Goal: Task Accomplishment & Management: Complete application form

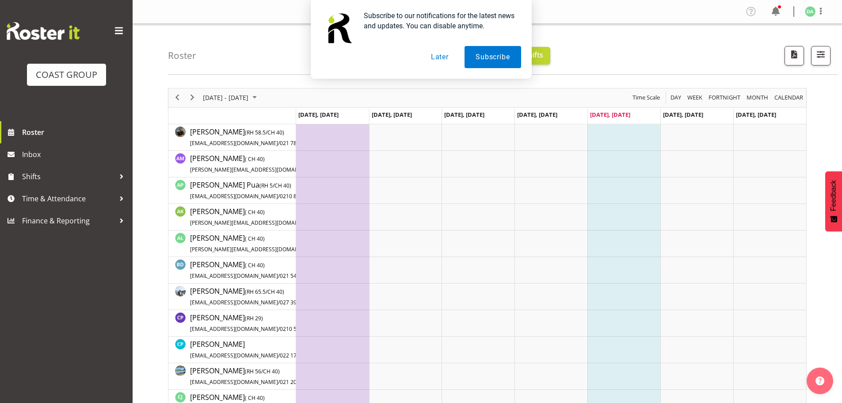
drag, startPoint x: 439, startPoint y: 55, endPoint x: 436, endPoint y: 60, distance: 5.8
click at [440, 55] on button "Later" at bounding box center [440, 57] width 40 height 22
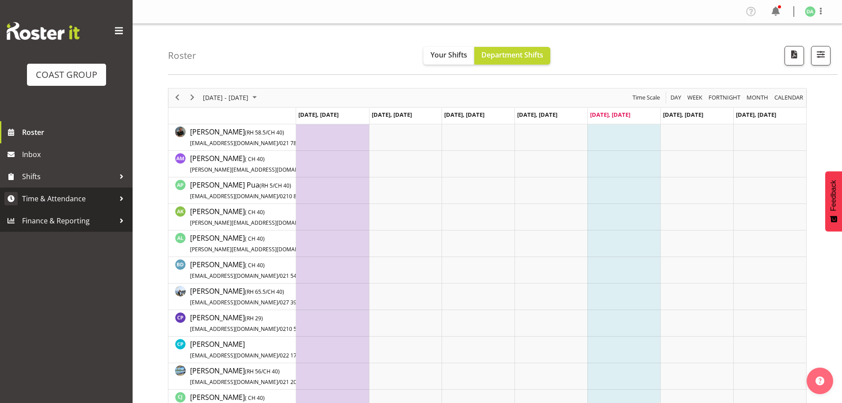
click at [44, 199] on span "Time & Attendance" at bounding box center [68, 198] width 93 height 13
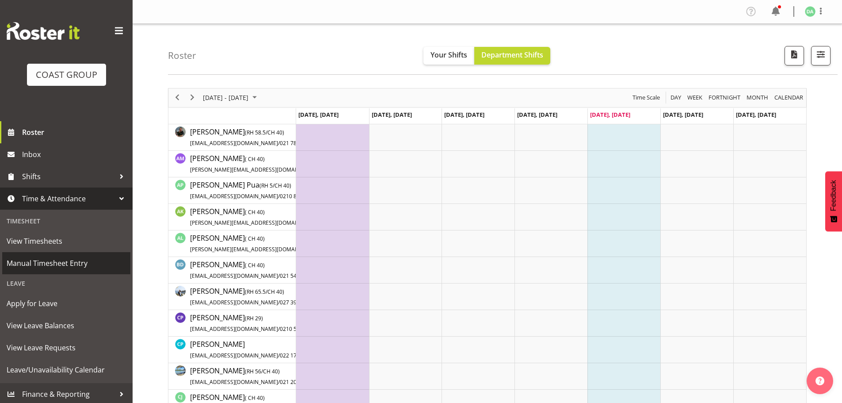
click at [50, 259] on span "Manual Timesheet Entry" at bounding box center [66, 262] width 119 height 13
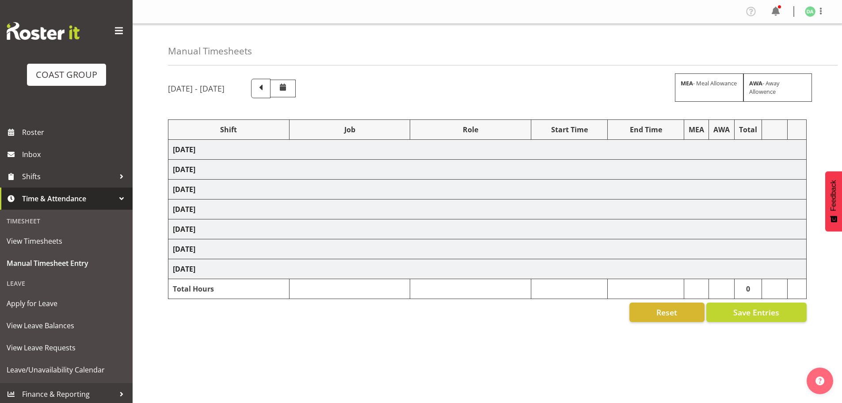
select select "9735"
select select "10269"
select select "9141"
select select "8654"
select select "10237"
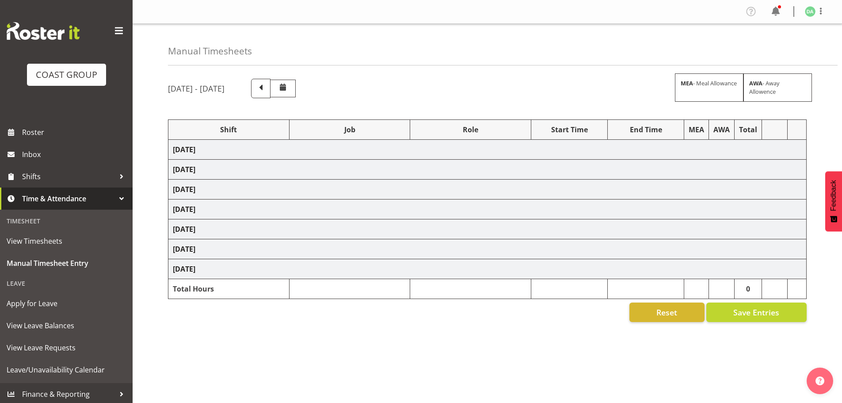
select select "9032"
select select "10269"
select select "69"
select select "10269"
select select "69"
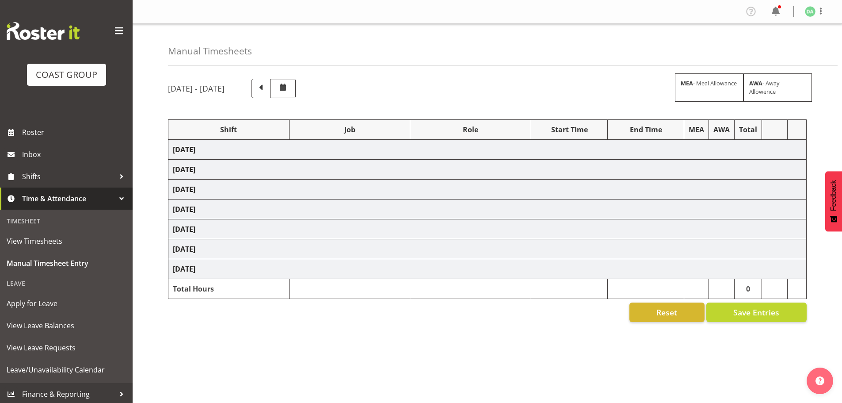
select select "9141"
select select "9161"
select select "8654"
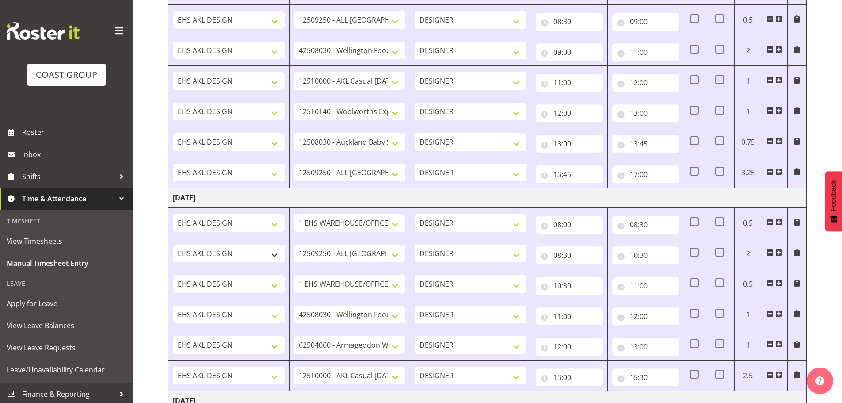
scroll to position [309, 0]
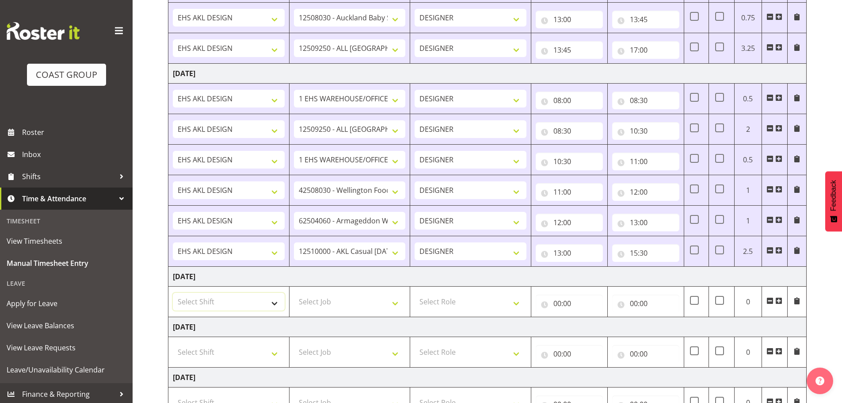
click at [225, 305] on select "Select Shift EHS AKL DESIGN" at bounding box center [229, 302] width 112 height 18
select select "1321"
click at [173, 293] on select "Select Shift EHS AKL DESIGN" at bounding box center [229, 302] width 112 height 18
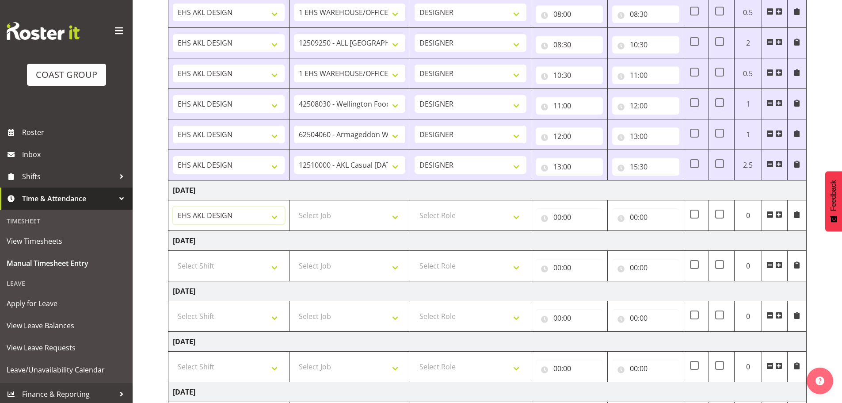
scroll to position [481, 0]
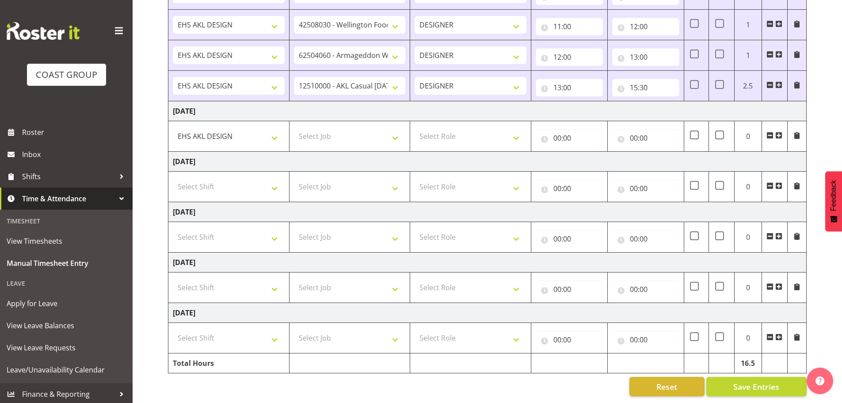
click at [778, 132] on span at bounding box center [778, 135] width 7 height 7
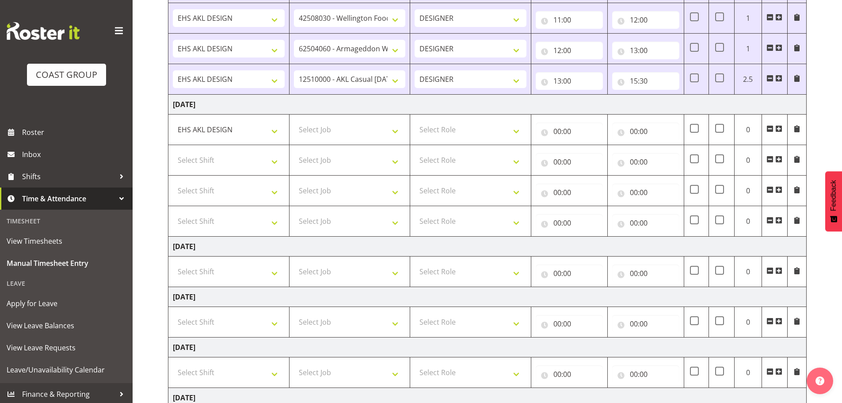
click at [778, 128] on span at bounding box center [778, 128] width 7 height 7
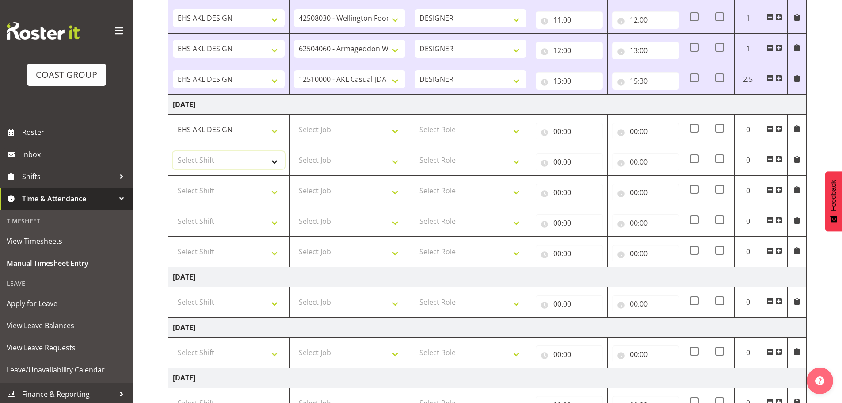
drag, startPoint x: 256, startPoint y: 163, endPoint x: 254, endPoint y: 168, distance: 5.6
click at [256, 163] on select "Select Shift EHS AKL DESIGN" at bounding box center [229, 160] width 112 height 18
select select "1321"
click at [173, 151] on select "Select Shift EHS AKL DESIGN" at bounding box center [229, 160] width 112 height 18
click at [322, 137] on select "Select Job 1 Carlton Events 1 [PERSON_NAME][GEOGRAPHIC_DATA] 1 [PERSON_NAME][GE…" at bounding box center [350, 130] width 112 height 18
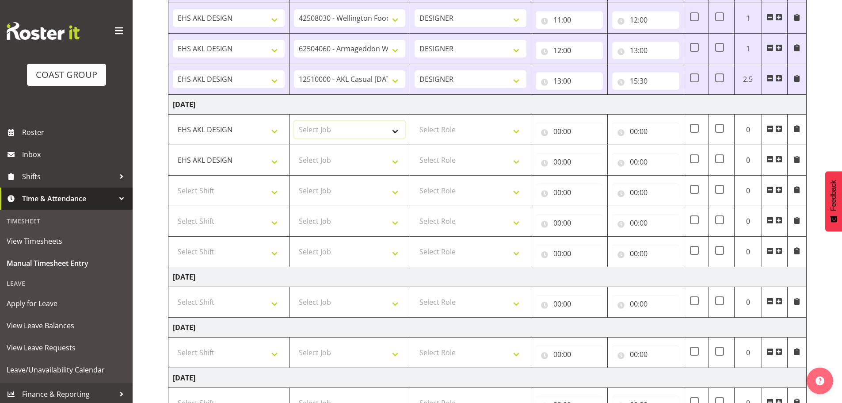
select select "69"
click at [294, 121] on select "Select Job 1 Carlton Events 1 [PERSON_NAME][GEOGRAPHIC_DATA] 1 [PERSON_NAME][GE…" at bounding box center [350, 130] width 112 height 18
click at [478, 129] on select "Select Role DESIGNER Designer" at bounding box center [471, 130] width 112 height 18
select select "215"
click at [415, 121] on select "Select Role DESIGNER Designer" at bounding box center [471, 130] width 112 height 18
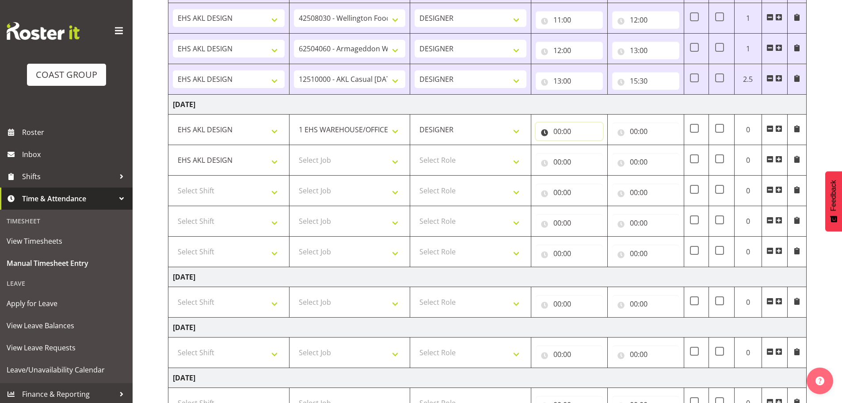
click at [562, 126] on input "00:00" at bounding box center [569, 131] width 67 height 18
click at [601, 159] on select "00 01 02 03 04 05 06 07 08 09 10 11 12 13 14 15 16 17 18 19 20 21 22 23" at bounding box center [596, 154] width 20 height 18
select select "8"
click at [586, 145] on select "00 01 02 03 04 05 06 07 08 09 10 11 12 13 14 15 16 17 18 19 20 21 22 23" at bounding box center [596, 154] width 20 height 18
type input "08:00"
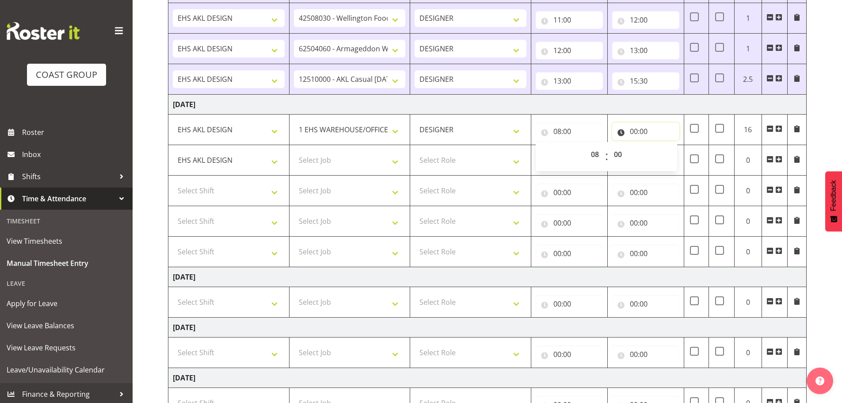
click at [637, 125] on input "00:00" at bounding box center [645, 131] width 67 height 18
click at [662, 154] on div "00 01 02 03 04 05 06 07 08 09 10 11 12 13 14 15 16 17 18 19 20 21 22 23" at bounding box center [672, 156] width 20 height 22
drag, startPoint x: 672, startPoint y: 152, endPoint x: 672, endPoint y: 159, distance: 6.2
click at [672, 157] on select "00 01 02 03 04 05 06 07 08 09 10 11 12 13 14 15 16 17 18 19 20 21 22 23" at bounding box center [673, 154] width 20 height 18
select select "9"
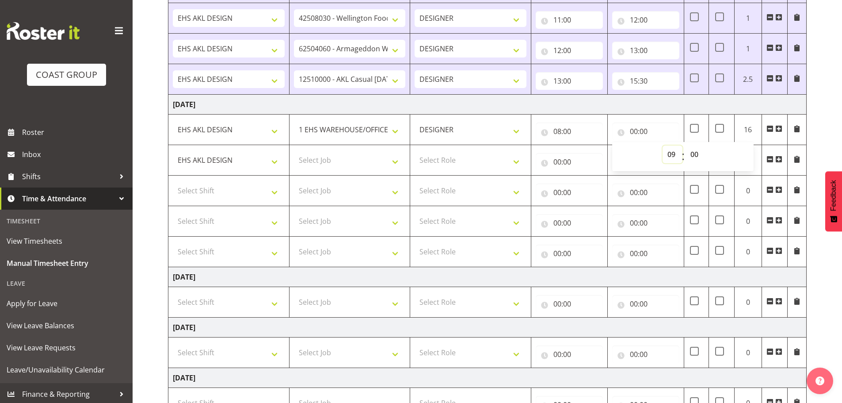
click at [663, 145] on select "00 01 02 03 04 05 06 07 08 09 10 11 12 13 14 15 16 17 18 19 20 21 22 23" at bounding box center [673, 154] width 20 height 18
type input "09:00"
click at [330, 162] on select "Select Job 1 Carlton Events 1 [PERSON_NAME][GEOGRAPHIC_DATA] 1 [PERSON_NAME][GE…" at bounding box center [350, 160] width 112 height 18
select select "8654"
click at [294, 151] on select "Select Job 1 Carlton Events 1 [PERSON_NAME][GEOGRAPHIC_DATA] 1 [PERSON_NAME][GE…" at bounding box center [350, 160] width 112 height 18
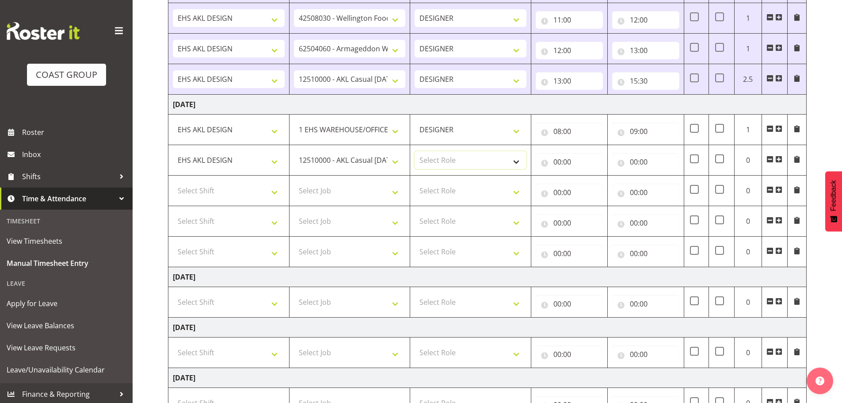
click at [471, 155] on select "Select Role DESIGNER Designer" at bounding box center [471, 160] width 112 height 18
select select "215"
click at [415, 151] on select "Select Role DESIGNER Designer" at bounding box center [471, 160] width 112 height 18
click at [566, 165] on input "00:00" at bounding box center [569, 162] width 67 height 18
click at [594, 191] on select "00 01 02 03 04 05 06 07 08 09 10 11 12 13 14 15 16 17 18 19 20 21 22 23" at bounding box center [596, 185] width 20 height 18
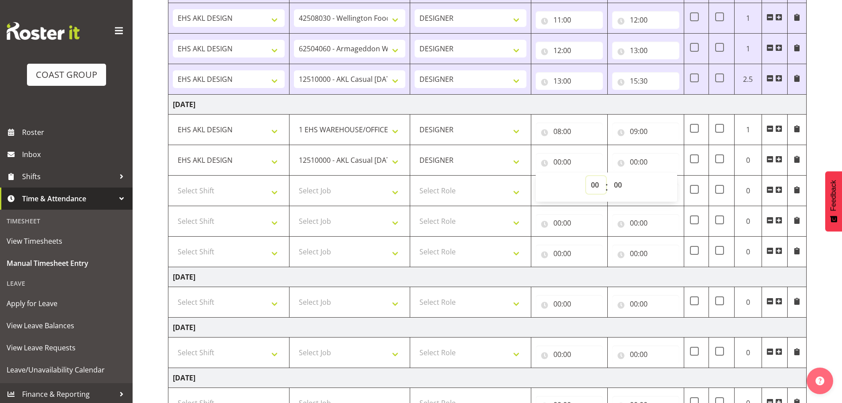
select select "9"
click at [586, 176] on select "00 01 02 03 04 05 06 07 08 09 10 11 12 13 14 15 16 17 18 19 20 21 22 23" at bounding box center [596, 185] width 20 height 18
type input "09:00"
drag, startPoint x: 632, startPoint y: 153, endPoint x: 636, endPoint y: 160, distance: 8.2
click at [632, 153] on input "00:00" at bounding box center [645, 162] width 67 height 18
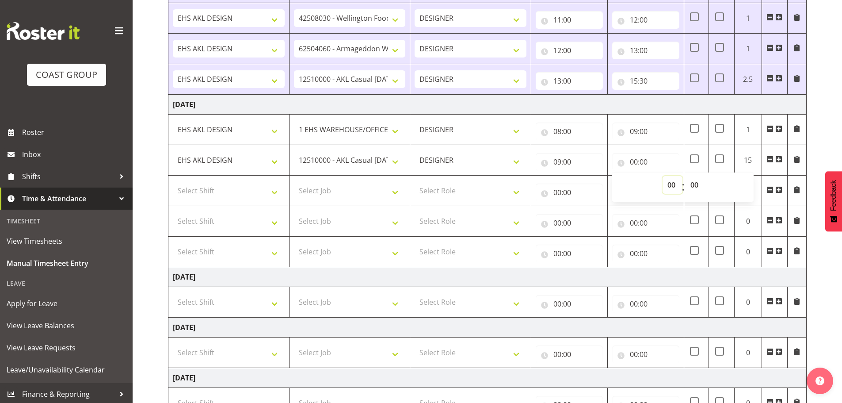
click at [671, 185] on select "00 01 02 03 04 05 06 07 08 09 10 11 12 13 14 15 16 17 18 19 20 21 22 23" at bounding box center [673, 185] width 20 height 18
select select "11"
click at [663, 176] on select "00 01 02 03 04 05 06 07 08 09 10 11 12 13 14 15 16 17 18 19 20 21 22 23" at bounding box center [673, 185] width 20 height 18
type input "11:00"
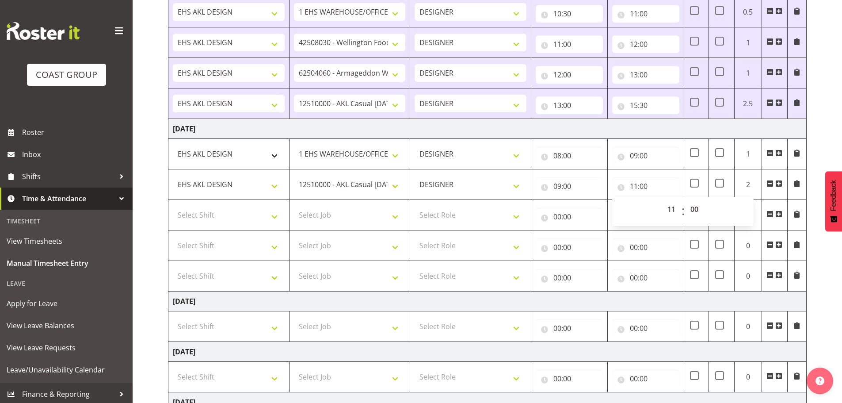
scroll to position [437, 0]
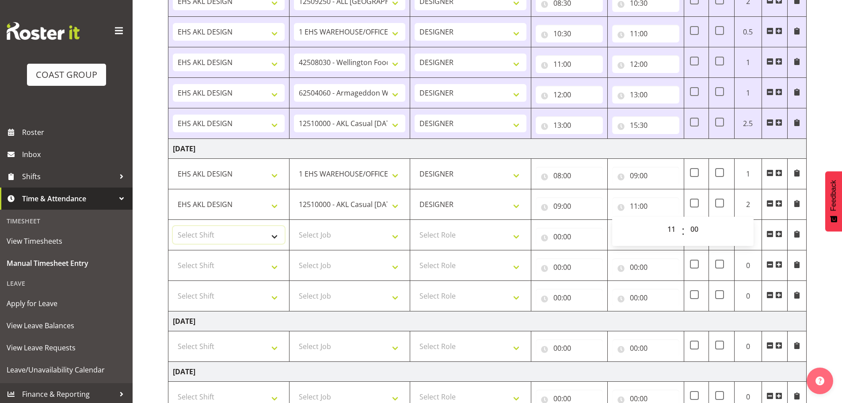
drag, startPoint x: 239, startPoint y: 231, endPoint x: 237, endPoint y: 242, distance: 11.1
click at [239, 231] on select "Select Shift EHS AKL DESIGN" at bounding box center [229, 235] width 112 height 18
select select "1321"
click at [173, 226] on select "Select Shift EHS AKL DESIGN" at bounding box center [229, 235] width 112 height 18
click at [325, 229] on select "Select Job 1 Carlton Events 1 [PERSON_NAME][GEOGRAPHIC_DATA] 1 [PERSON_NAME][GE…" at bounding box center [350, 235] width 112 height 18
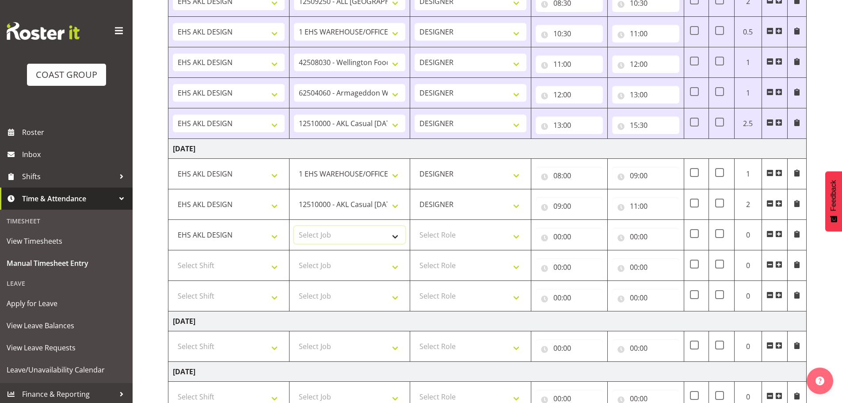
select select "9140"
click at [294, 226] on select "Select Job 1 Carlton Events 1 [PERSON_NAME][GEOGRAPHIC_DATA] 1 [PERSON_NAME][GE…" at bounding box center [350, 235] width 112 height 18
click at [444, 240] on select "Select Role DESIGNER Designer" at bounding box center [471, 235] width 112 height 18
select select "215"
click at [415, 226] on select "Select Role DESIGNER Designer" at bounding box center [471, 235] width 112 height 18
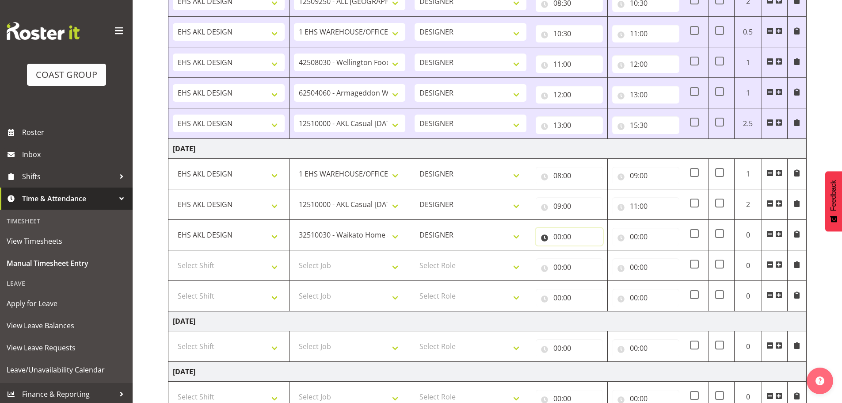
click at [546, 240] on input "00:00" at bounding box center [569, 237] width 67 height 18
drag, startPoint x: 594, startPoint y: 255, endPoint x: 595, endPoint y: 251, distance: 4.8
click at [594, 255] on select "00 01 02 03 04 05 06 07 08 09 10 11 12 13 14 15 16 17 18 19 20 21 22 23" at bounding box center [596, 260] width 20 height 18
select select "11"
click at [586, 251] on select "00 01 02 03 04 05 06 07 08 09 10 11 12 13 14 15 16 17 18 19 20 21 22 23" at bounding box center [596, 260] width 20 height 18
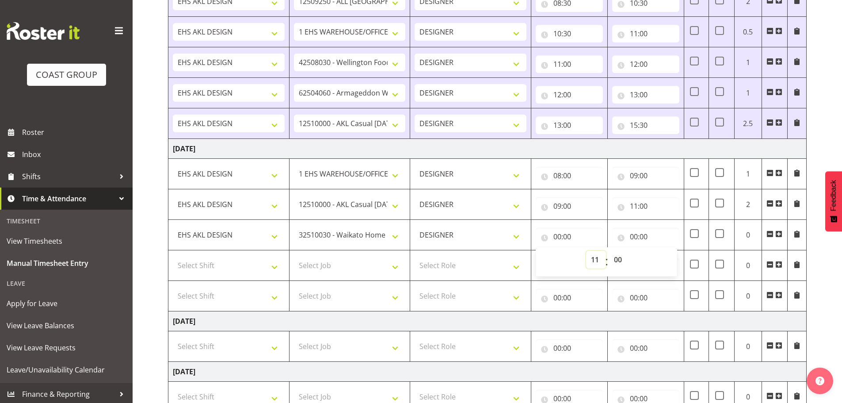
type input "11:00"
click at [636, 234] on input "00:00" at bounding box center [645, 237] width 67 height 18
click at [668, 261] on select "00 01 02 03 04 05 06 07 08 09 10 11 12 13 14 15 16 17 18 19 20 21 22 23" at bounding box center [673, 260] width 20 height 18
select select "13"
click at [663, 251] on select "00 01 02 03 04 05 06 07 08 09 10 11 12 13 14 15 16 17 18 19 20 21 22 23" at bounding box center [673, 260] width 20 height 18
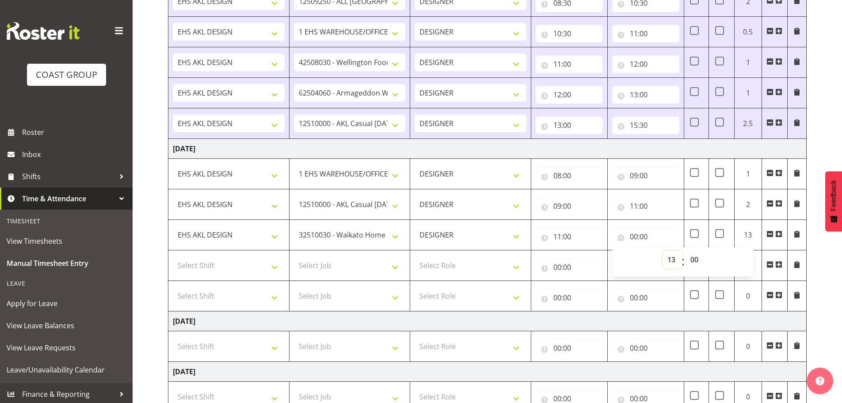
type input "13:00"
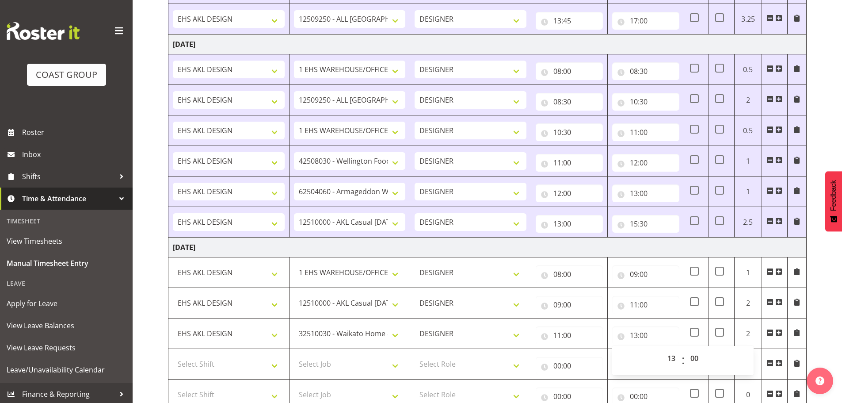
scroll to position [481, 0]
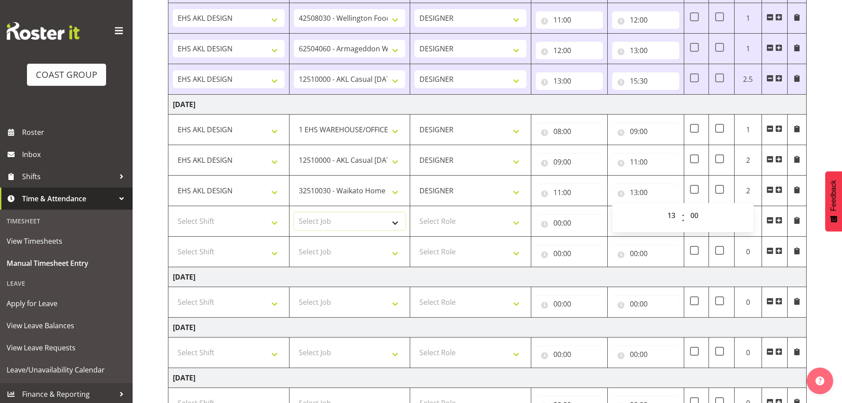
click at [339, 213] on select "Select Job 1 Carlton Events 1 [PERSON_NAME][GEOGRAPHIC_DATA] 1 [PERSON_NAME][GE…" at bounding box center [350, 221] width 112 height 18
click at [294, 212] on select "Select Job 1 Carlton Events 1 [PERSON_NAME][GEOGRAPHIC_DATA] 1 [PERSON_NAME][GE…" at bounding box center [350, 221] width 112 height 18
click at [344, 219] on select "1 Carlton Events 1 [PERSON_NAME] 1 [PERSON_NAME][GEOGRAPHIC_DATA] 1 EHS WAREHOU…" at bounding box center [350, 221] width 112 height 18
click at [294, 212] on select "1 Carlton Events 1 [PERSON_NAME] 1 [PERSON_NAME][GEOGRAPHIC_DATA] 1 EHS WAREHOU…" at bounding box center [350, 221] width 112 height 18
click at [349, 220] on select "1 Carlton Events 1 [PERSON_NAME] 1 [PERSON_NAME][GEOGRAPHIC_DATA] 1 EHS WAREHOU…" at bounding box center [350, 221] width 112 height 18
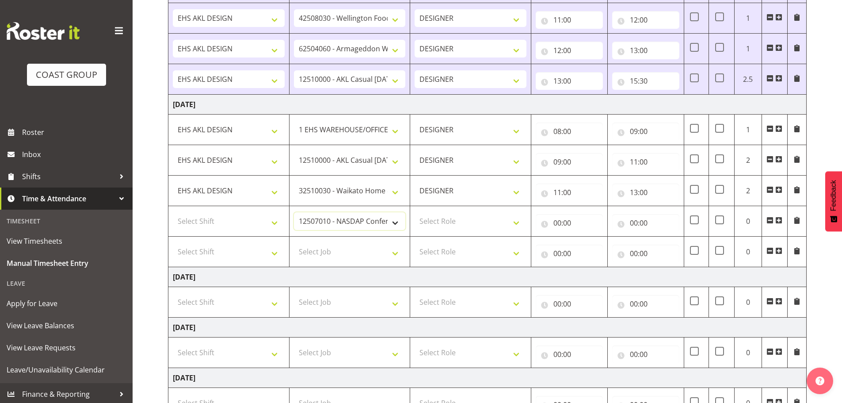
click at [332, 230] on select "1 Carlton Events 1 [PERSON_NAME] 1 [PERSON_NAME][GEOGRAPHIC_DATA] 1 EHS WAREHOU…" at bounding box center [350, 221] width 112 height 18
click at [339, 219] on select "1 Carlton Events 1 [PERSON_NAME] 1 [PERSON_NAME][GEOGRAPHIC_DATA] 1 EHS WAREHOU…" at bounding box center [350, 221] width 112 height 18
click at [340, 219] on select "1 Carlton Events 1 [PERSON_NAME] 1 [PERSON_NAME][GEOGRAPHIC_DATA] 1 EHS WAREHOU…" at bounding box center [350, 221] width 112 height 18
click at [352, 220] on select "1 Carlton Events 1 [PERSON_NAME] 1 [PERSON_NAME][GEOGRAPHIC_DATA] 1 EHS WAREHOU…" at bounding box center [350, 221] width 112 height 18
select select "8654"
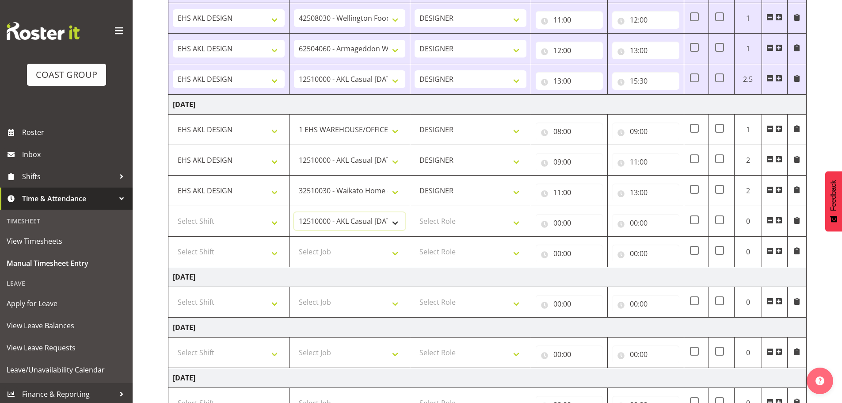
click at [294, 212] on select "1 Carlton Events 1 [PERSON_NAME] 1 [PERSON_NAME][GEOGRAPHIC_DATA] 1 EHS WAREHOU…" at bounding box center [350, 221] width 112 height 18
click at [273, 220] on select "Select Shift EHS AKL DESIGN" at bounding box center [229, 221] width 112 height 18
select select "1321"
click at [173, 212] on select "Select Shift EHS AKL DESIGN" at bounding box center [229, 221] width 112 height 18
click at [427, 228] on select "Select Role DESIGNER Designer" at bounding box center [471, 221] width 112 height 18
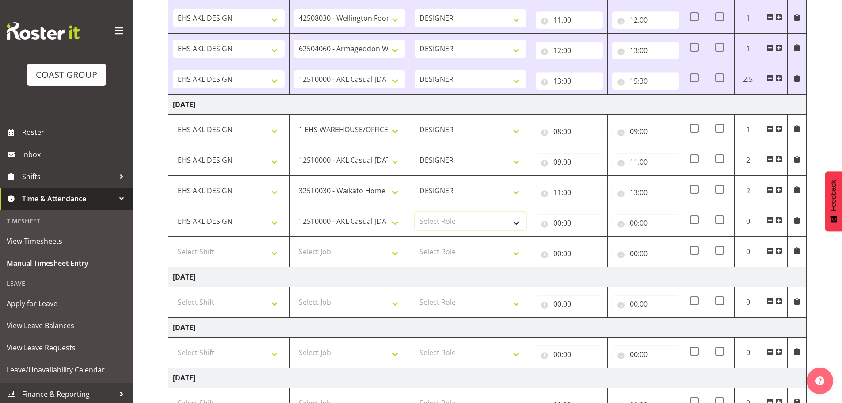
select select "215"
click at [415, 212] on select "Select Role DESIGNER Designer" at bounding box center [471, 221] width 112 height 18
click at [562, 222] on input "00:00" at bounding box center [569, 223] width 67 height 18
drag, startPoint x: 599, startPoint y: 244, endPoint x: 600, endPoint y: 237, distance: 6.7
click at [599, 244] on select "00 01 02 03 04 05 06 07 08 09 10 11 12 13 14 15 16 17 18 19 20 21 22 23" at bounding box center [596, 246] width 20 height 18
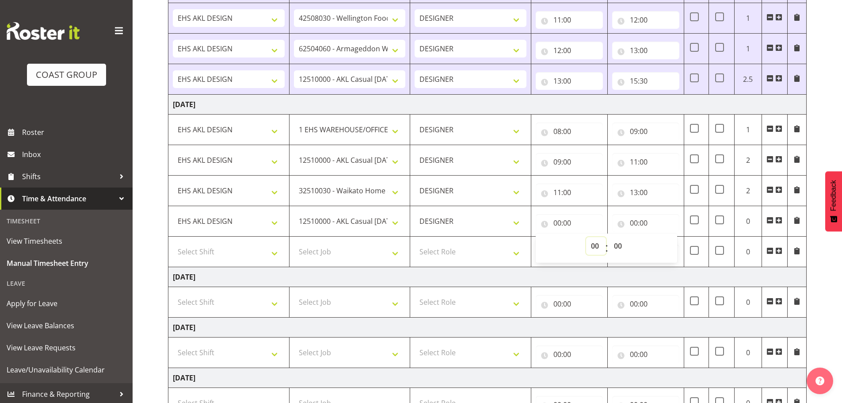
select select "13"
click at [586, 237] on select "00 01 02 03 04 05 06 07 08 09 10 11 12 13 14 15 16 17 18 19 20 21 22 23" at bounding box center [596, 246] width 20 height 18
type input "13:00"
click at [640, 222] on input "00:00" at bounding box center [645, 223] width 67 height 18
drag, startPoint x: 667, startPoint y: 245, endPoint x: 672, endPoint y: 240, distance: 7.2
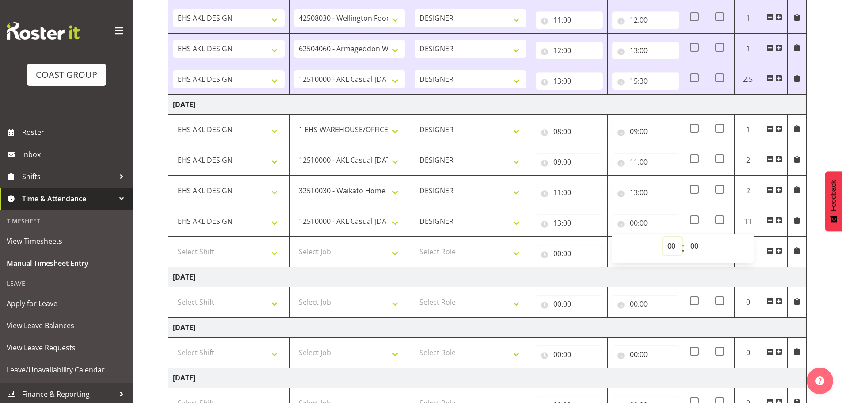
click at [667, 245] on select "00 01 02 03 04 05 06 07 08 09 10 11 12 13 14 15 16 17 18 19 20 21 22 23" at bounding box center [673, 246] width 20 height 18
select select "14"
click at [663, 237] on select "00 01 02 03 04 05 06 07 08 09 10 11 12 13 14 15 16 17 18 19 20 21 22 23" at bounding box center [673, 246] width 20 height 18
type input "14:00"
click at [667, 243] on select "00 01 02 03 04 05 06 07 08 09 10 11 12 13 14 15 16 17 18 19 20 21 22 23" at bounding box center [673, 246] width 20 height 18
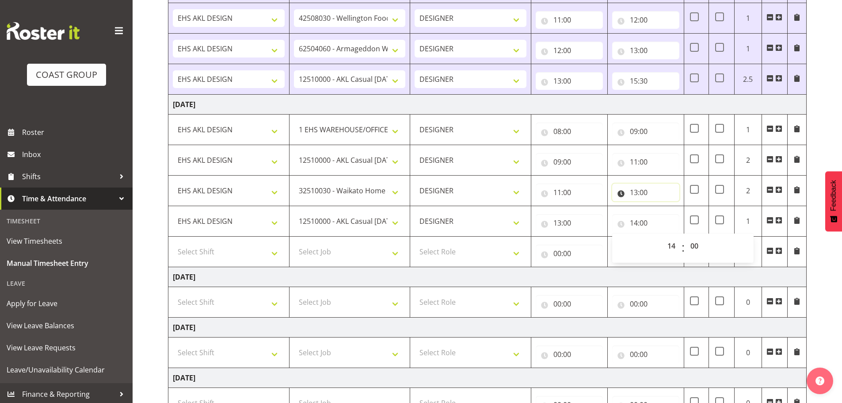
click at [642, 191] on input "13:00" at bounding box center [645, 192] width 67 height 18
click at [665, 218] on select "00 01 02 03 04 05 06 07 08 09 10 11 12 13 14 15 16 17 18 19 20 21 22 23" at bounding box center [673, 215] width 20 height 18
select select "12"
click at [663, 206] on select "00 01 02 03 04 05 06 07 08 09 10 11 12 13 14 15 16 17 18 19 20 21 22 23" at bounding box center [673, 215] width 20 height 18
type input "12:00"
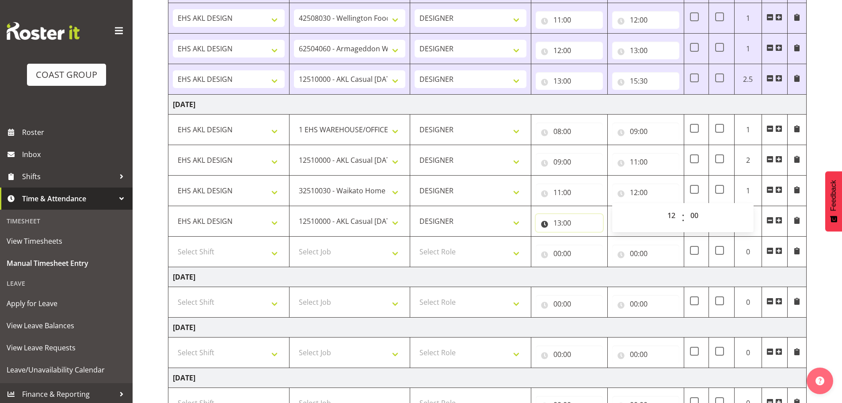
click at [567, 219] on input "13:00" at bounding box center [569, 223] width 67 height 18
click at [590, 252] on select "00 01 02 03 04 05 06 07 08 09 10 11 12 13 14 15 16 17 18 19 20 21 22 23" at bounding box center [596, 246] width 20 height 18
select select "12"
click at [586, 237] on select "00 01 02 03 04 05 06 07 08 09 10 11 12 13 14 15 16 17 18 19 20 21 22 23" at bounding box center [596, 246] width 20 height 18
type input "12:00"
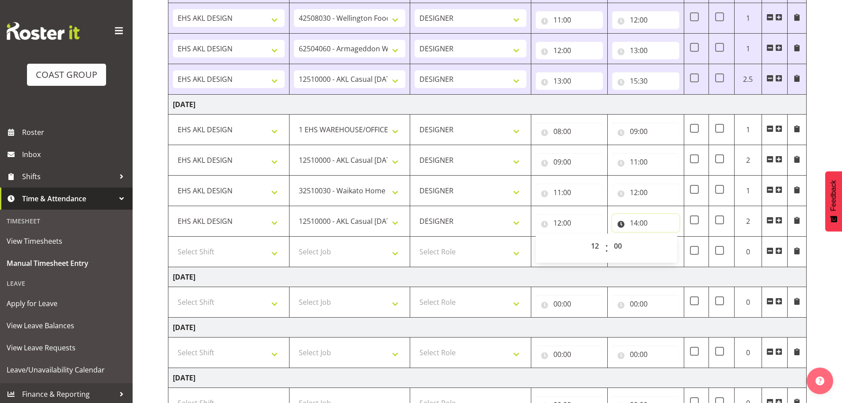
click at [638, 225] on input "14:00" at bounding box center [645, 223] width 67 height 18
click at [663, 246] on select "00 01 02 03 04 05 06 07 08 09 10 11 12 13 14 15 16 17 18 19 20 21 22 23" at bounding box center [673, 246] width 20 height 18
select select "13"
click at [663, 237] on select "00 01 02 03 04 05 06 07 08 09 10 11 12 13 14 15 16 17 18 19 20 21 22 23" at bounding box center [673, 246] width 20 height 18
type input "13:00"
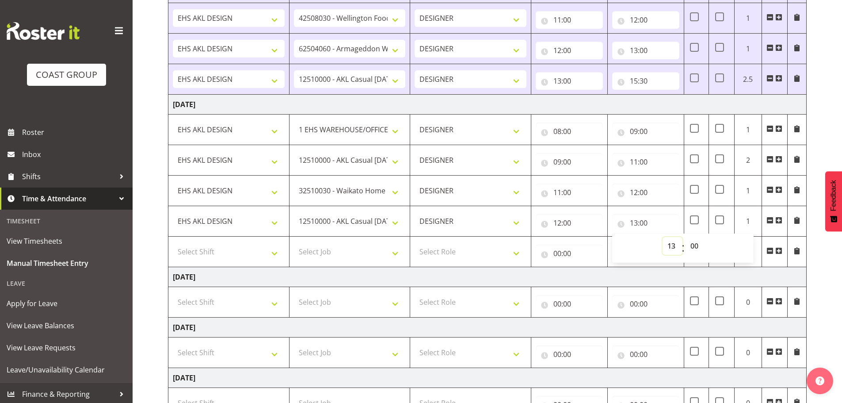
click at [674, 245] on select "00 01 02 03 04 05 06 07 08 09 10 11 12 13 14 15 16 17 18 19 20 21 22 23" at bounding box center [673, 246] width 20 height 18
select select "14"
click at [663, 237] on select "00 01 02 03 04 05 06 07 08 09 10 11 12 13 14 15 16 17 18 19 20 21 22 23" at bounding box center [673, 246] width 20 height 18
type input "14:00"
click at [830, 282] on div "[DATE] - [DATE] MEA - Meal Allowance AWA - Away Allowence Shift Job Role Start …" at bounding box center [505, 54] width 674 height 927
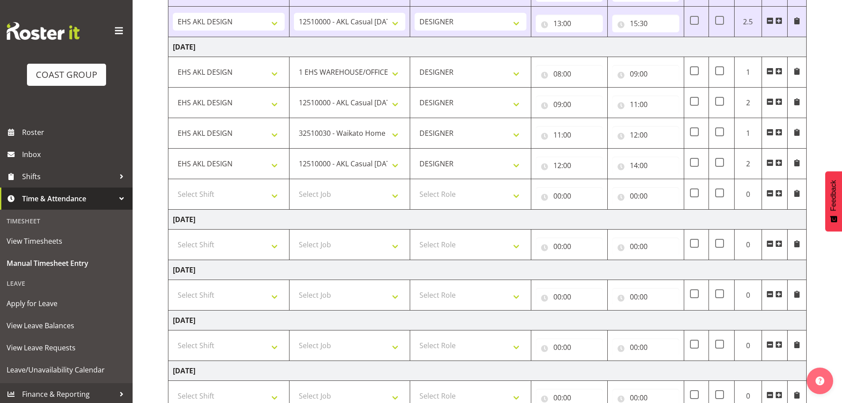
scroll to position [603, 0]
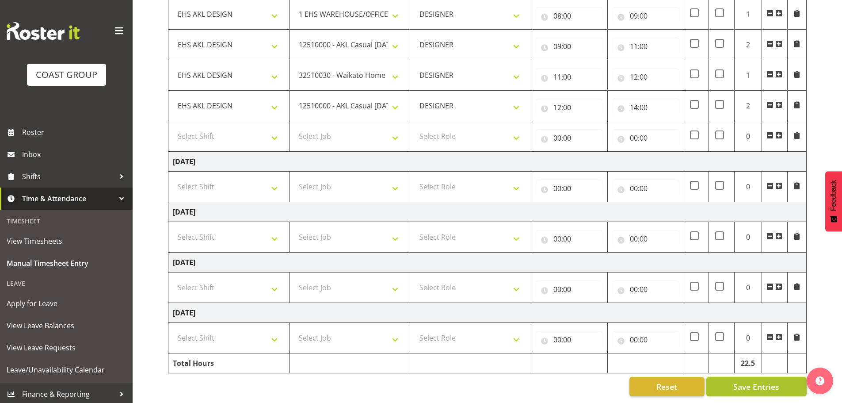
click at [757, 381] on span "Save Entries" at bounding box center [756, 386] width 46 height 11
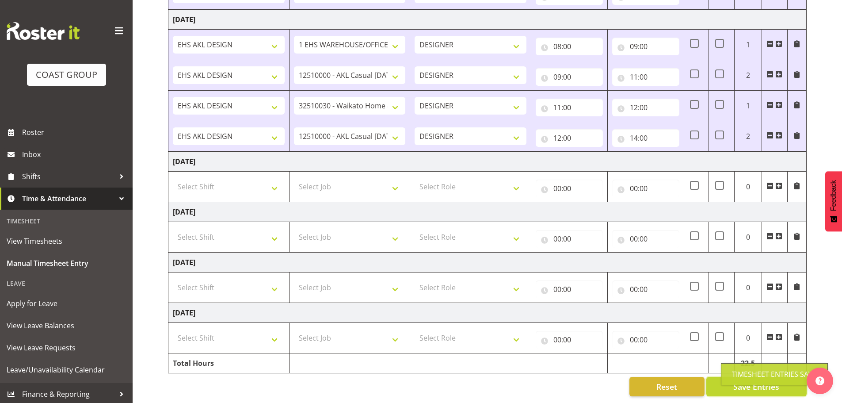
scroll to position [573, 0]
click at [780, 132] on span at bounding box center [778, 135] width 7 height 7
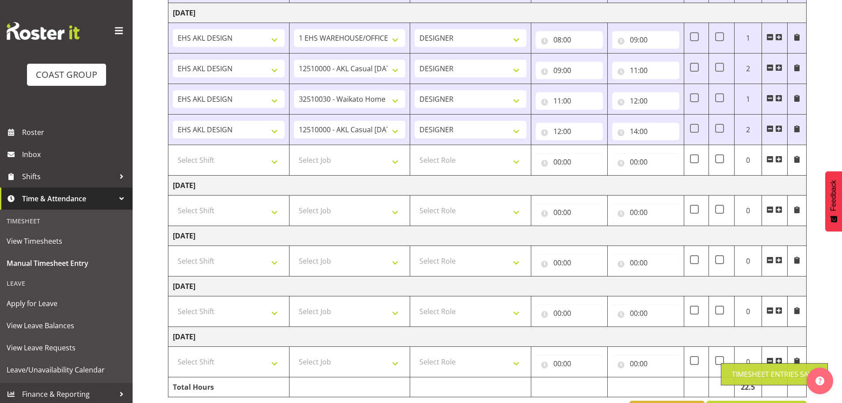
click at [780, 130] on span at bounding box center [778, 128] width 7 height 7
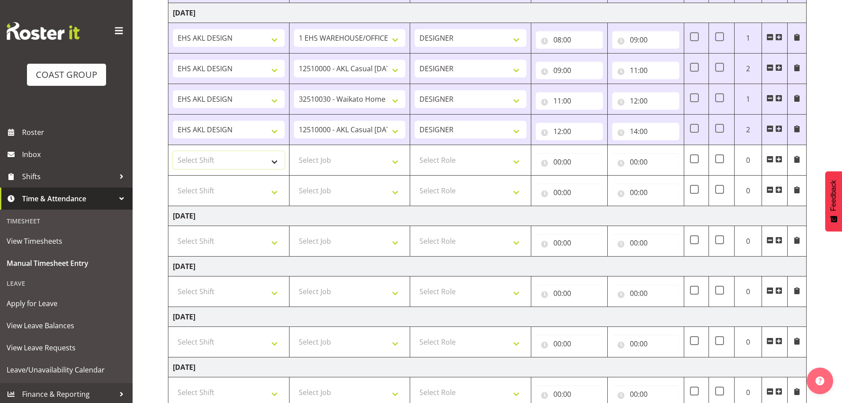
click at [211, 154] on select "Select Shift EHS AKL DESIGN" at bounding box center [229, 160] width 112 height 18
select select "1321"
click at [173, 151] on select "Select Shift EHS AKL DESIGN" at bounding box center [229, 160] width 112 height 18
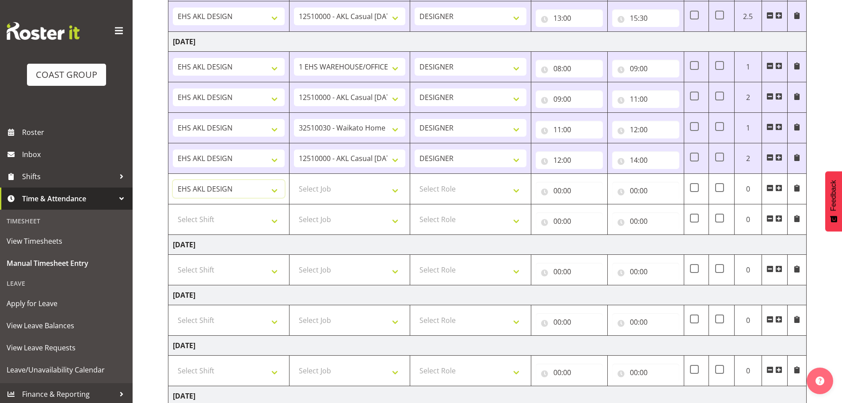
scroll to position [529, 0]
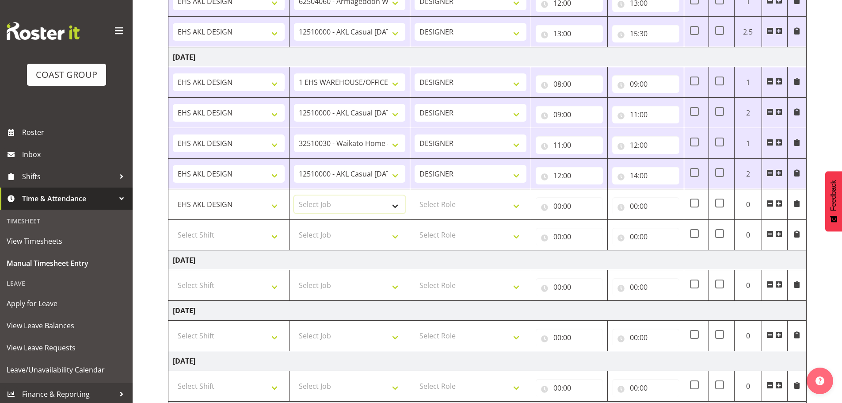
click at [332, 207] on select "Select Job 1 Carlton Events 1 [PERSON_NAME][GEOGRAPHIC_DATA] 1 [PERSON_NAME][GE…" at bounding box center [350, 204] width 112 height 18
click at [345, 199] on select "Select Job 1 Carlton Events 1 [PERSON_NAME][GEOGRAPHIC_DATA] 1 [PERSON_NAME][GE…" at bounding box center [350, 204] width 112 height 18
drag, startPoint x: 343, startPoint y: 197, endPoint x: 341, endPoint y: 205, distance: 8.1
click at [343, 197] on select "Select Job 1 Carlton Events 1 [PERSON_NAME][GEOGRAPHIC_DATA] 1 [PERSON_NAME][GE…" at bounding box center [350, 204] width 112 height 18
click at [340, 207] on select "1 Carlton Events 1 [PERSON_NAME] 1 [PERSON_NAME][GEOGRAPHIC_DATA] 1 EHS WAREHOU…" at bounding box center [350, 204] width 112 height 18
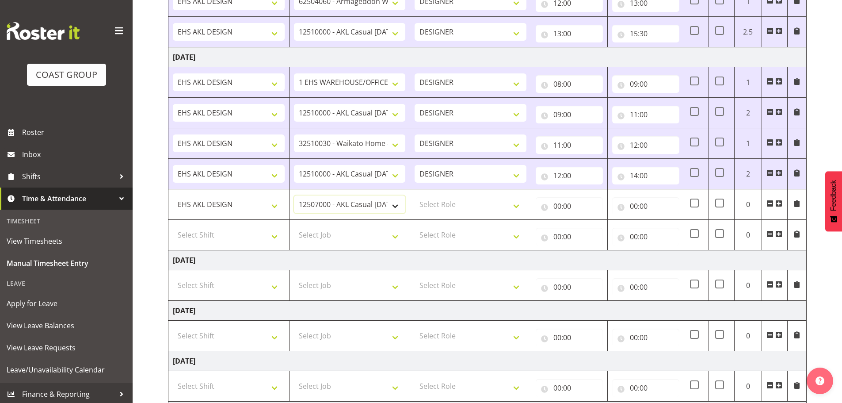
select select "10269"
click at [294, 195] on select "1 Carlton Events 1 [PERSON_NAME] 1 [PERSON_NAME][GEOGRAPHIC_DATA] 1 EHS WAREHOU…" at bounding box center [350, 204] width 112 height 18
click at [463, 200] on select "Select Role DESIGNER Designer" at bounding box center [471, 204] width 112 height 18
select select "215"
click at [415, 195] on select "Select Role DESIGNER Designer" at bounding box center [471, 204] width 112 height 18
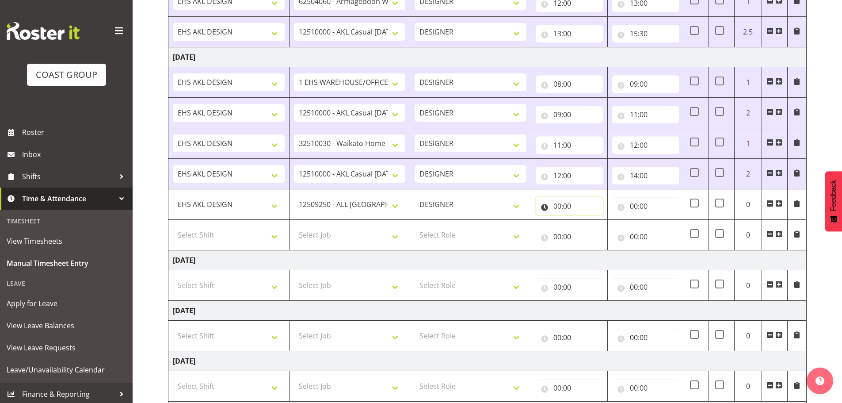
click at [573, 207] on input "00:00" at bounding box center [569, 206] width 67 height 18
click at [595, 230] on select "00 01 02 03 04 05 06 07 08 09 10 11 12 13 14 15 16 17 18 19 20 21 22 23" at bounding box center [596, 229] width 20 height 18
select select "14"
click at [586, 220] on select "00 01 02 03 04 05 06 07 08 09 10 11 12 13 14 15 16 17 18 19 20 21 22 23" at bounding box center [596, 229] width 20 height 18
type input "14:00"
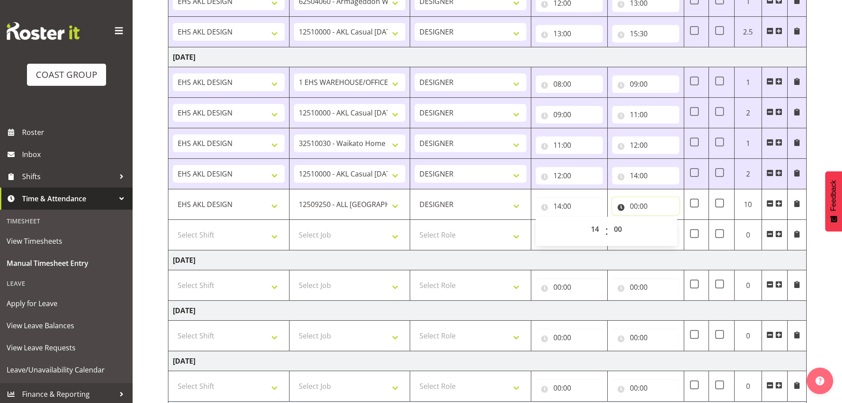
click at [644, 202] on input "00:00" at bounding box center [645, 206] width 67 height 18
click at [667, 233] on select "00 01 02 03 04 05 06 07 08 09 10 11 12 13 14 15 16 17 18 19 20 21 22 23" at bounding box center [673, 229] width 20 height 18
select select "16"
click at [663, 220] on select "00 01 02 03 04 05 06 07 08 09 10 11 12 13 14 15 16 17 18 19 20 21 22 23" at bounding box center [673, 229] width 20 height 18
type input "16:00"
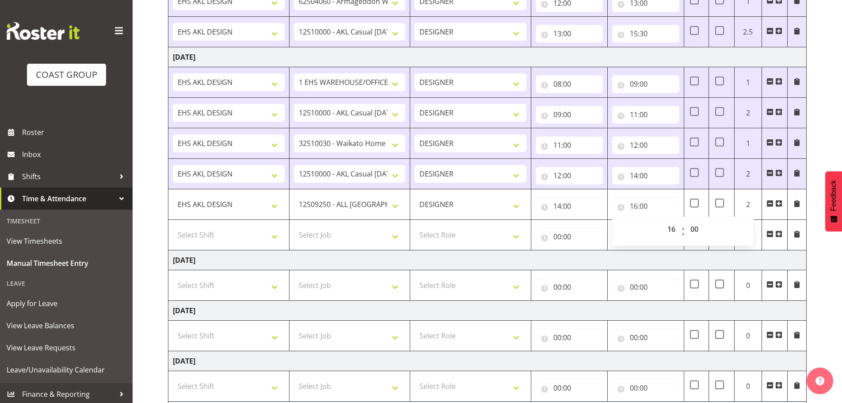
click at [829, 269] on div "[DATE] - [DATE] MEA - Meal Allowance AWA - Away Allowence Shift Job Role Start …" at bounding box center [505, 22] width 674 height 958
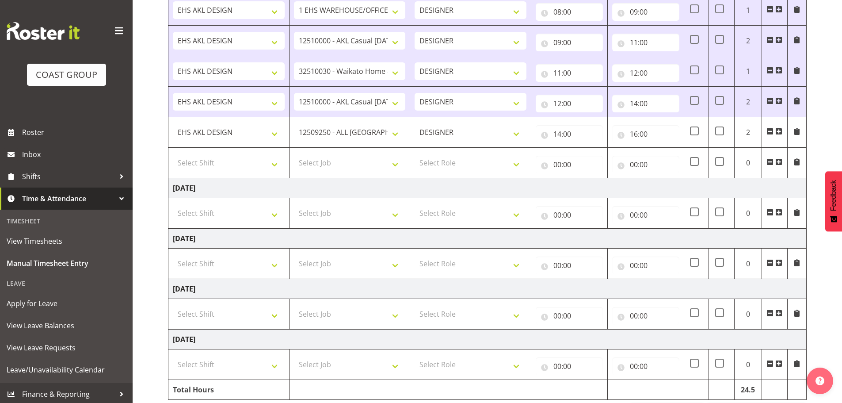
scroll to position [634, 0]
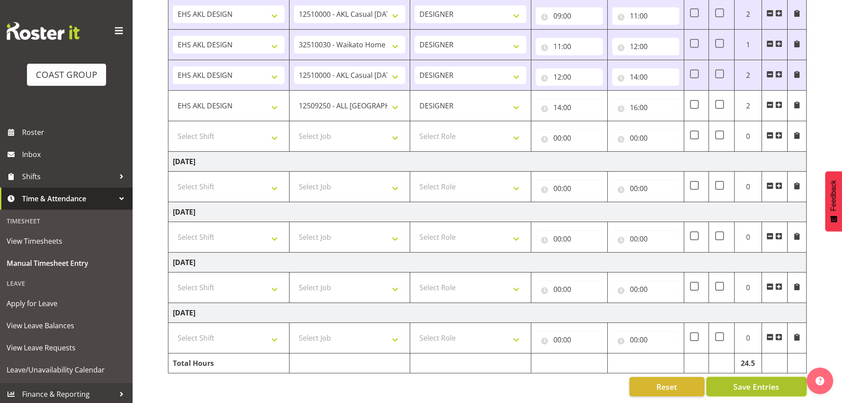
click at [756, 381] on span "Save Entries" at bounding box center [756, 386] width 46 height 11
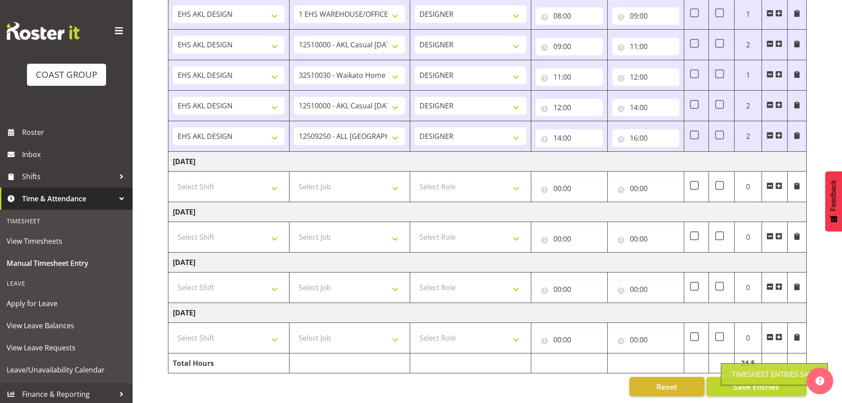
scroll to position [603, 0]
